Goal: Transaction & Acquisition: Purchase product/service

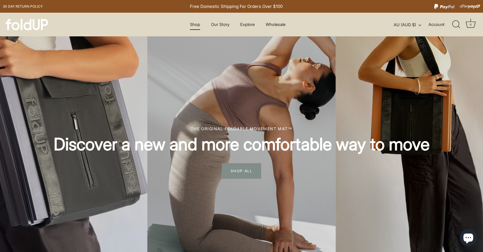
click at [193, 21] on link "Shop" at bounding box center [195, 24] width 20 height 11
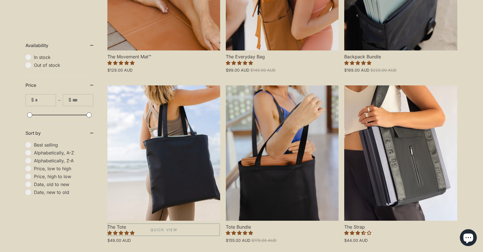
scroll to position [354, 0]
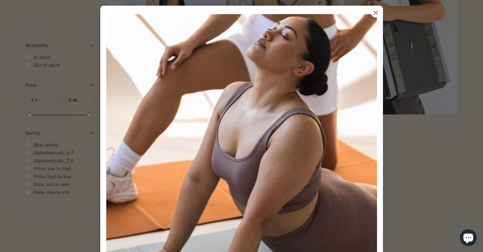
click at [359, 47] on div "Sign up for 10% off your first order. PLUS exclusive offers, VIP launches and m…" at bounding box center [242, 216] width 274 height 410
click at [379, 16] on icon "Close dialog" at bounding box center [376, 13] width 10 height 10
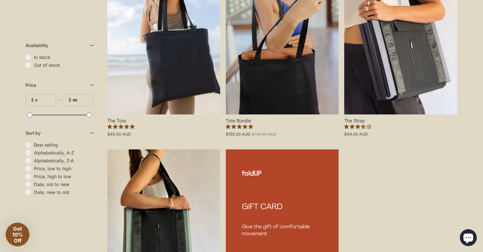
click at [377, 16] on div "Close dialog Sign up for 10% off your first order. PLUS exclusive offers, VIP l…" at bounding box center [242, 126] width 294 height 252
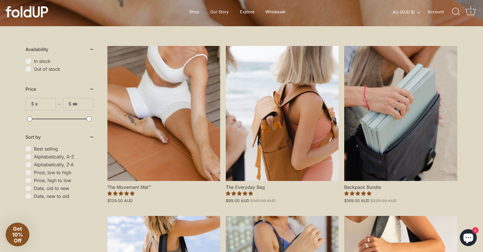
scroll to position [0, 0]
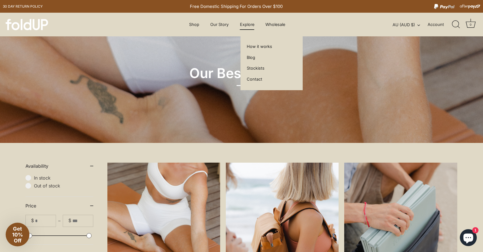
click at [248, 23] on link "Explore" at bounding box center [247, 24] width 24 height 11
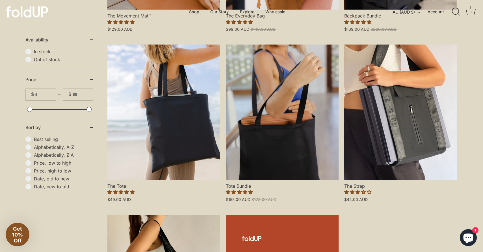
scroll to position [658, 0]
